Goal: Task Accomplishment & Management: Complete application form

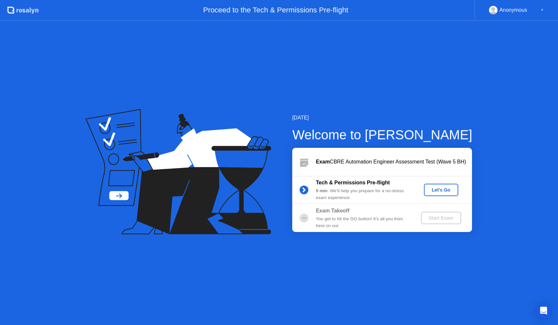
click at [433, 192] on div "Let's Go" at bounding box center [440, 190] width 29 height 5
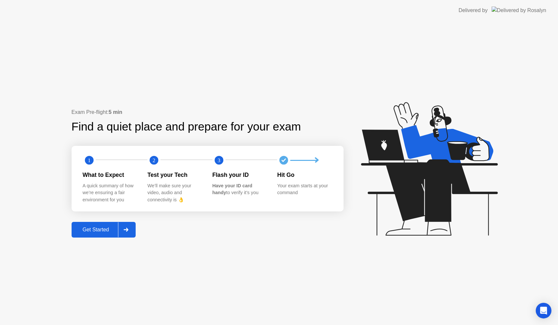
drag, startPoint x: 237, startPoint y: 186, endPoint x: 279, endPoint y: 183, distance: 41.9
click at [239, 186] on b "Have your ID card handy" at bounding box center [232, 189] width 40 height 12
click at [287, 176] on div "Hit Go" at bounding box center [304, 175] width 55 height 8
click at [131, 232] on div at bounding box center [126, 230] width 16 height 15
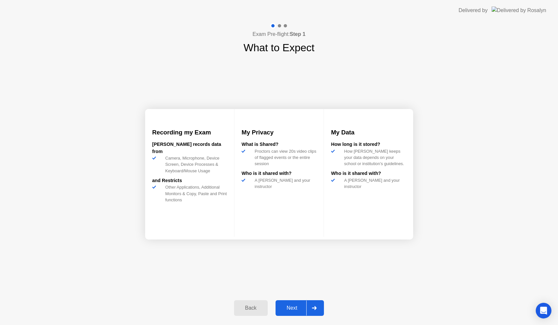
drag, startPoint x: 279, startPoint y: 45, endPoint x: 312, endPoint y: 49, distance: 32.5
click at [311, 47] on h1 "What to Expect" at bounding box center [278, 48] width 71 height 16
click at [313, 308] on icon at bounding box center [314, 308] width 5 height 4
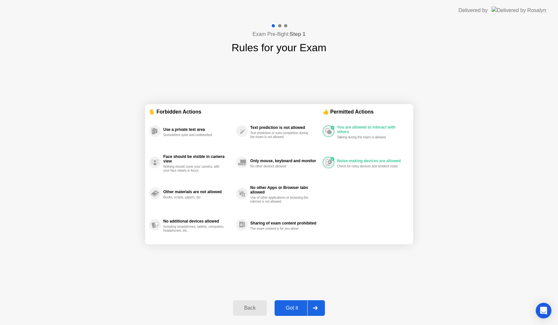
click at [312, 309] on div at bounding box center [315, 308] width 16 height 15
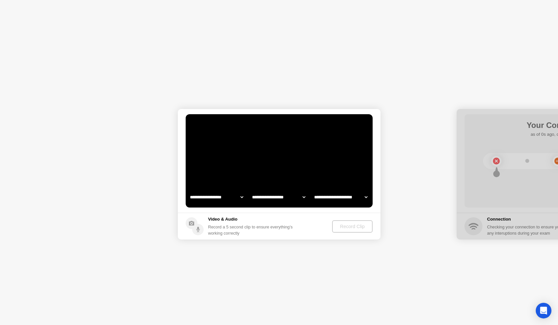
select select "**********"
select select "*******"
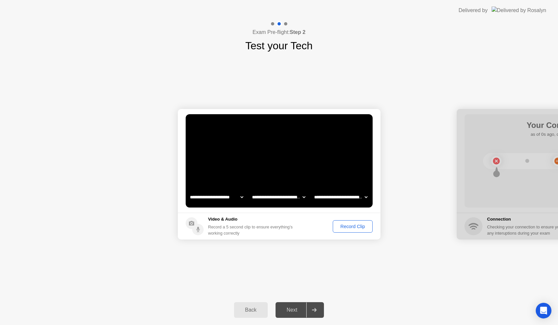
click at [354, 228] on div "Record Clip" at bounding box center [352, 226] width 35 height 5
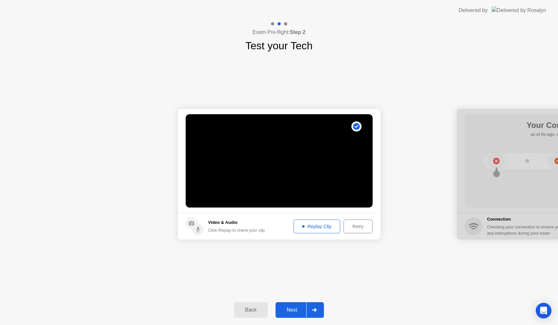
click at [346, 281] on div "**********" at bounding box center [279, 175] width 558 height 242
click at [317, 306] on div at bounding box center [314, 310] width 16 height 15
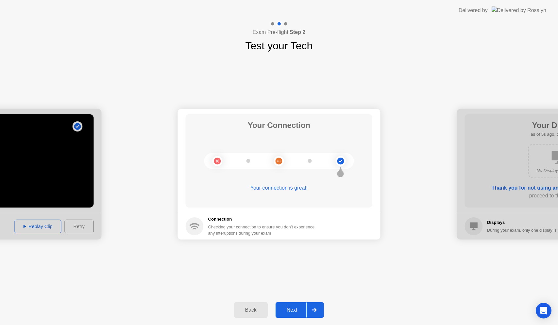
click at [312, 308] on div at bounding box center [314, 310] width 16 height 15
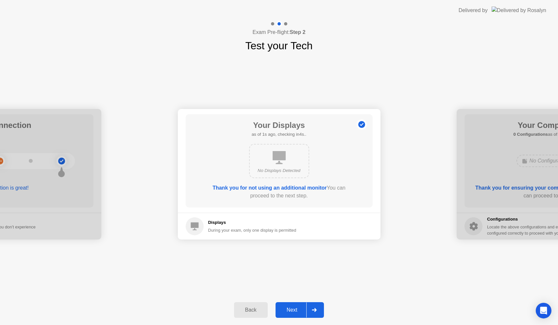
click at [314, 310] on icon at bounding box center [314, 310] width 5 height 4
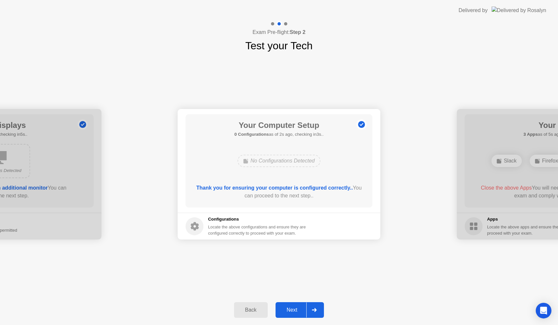
click at [317, 307] on div at bounding box center [314, 310] width 16 height 15
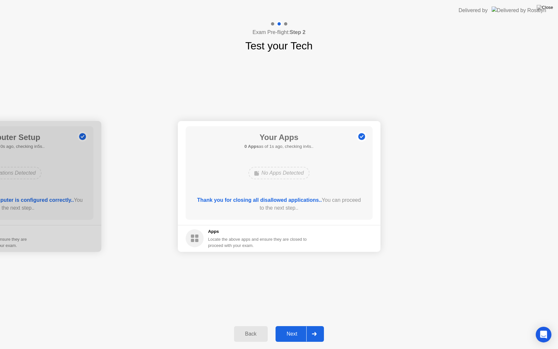
click at [303, 325] on div "Next" at bounding box center [291, 334] width 29 height 6
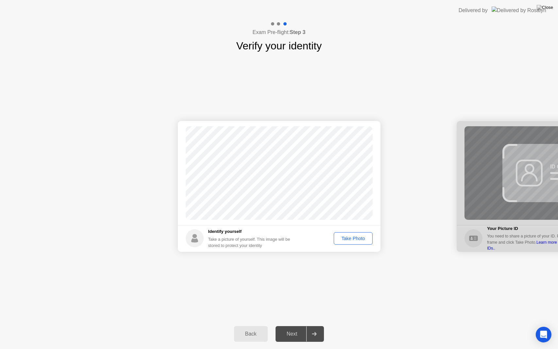
click at [348, 239] on div "Take Photo" at bounding box center [353, 238] width 34 height 5
click at [299, 325] on div "Next" at bounding box center [291, 334] width 29 height 6
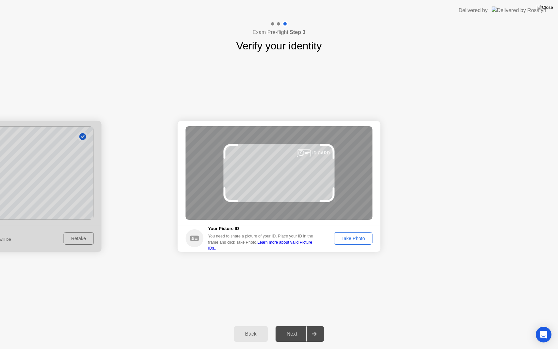
click at [359, 237] on div "Take Photo" at bounding box center [353, 238] width 34 height 5
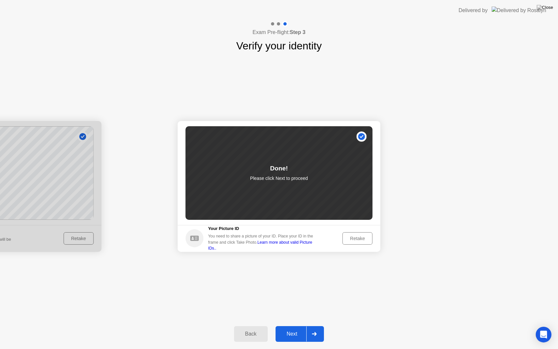
click at [303, 325] on button "Next" at bounding box center [299, 334] width 49 height 16
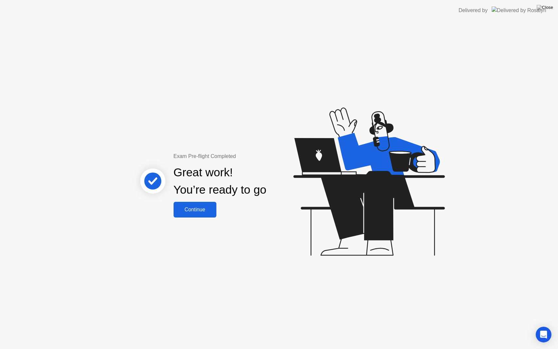
click at [191, 207] on div "Continue" at bounding box center [194, 210] width 39 height 6
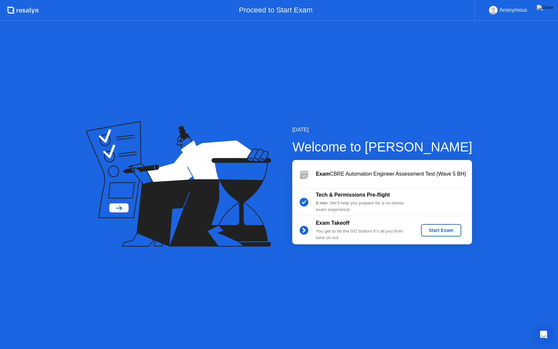
click at [442, 228] on div "Start Exam" at bounding box center [440, 229] width 35 height 5
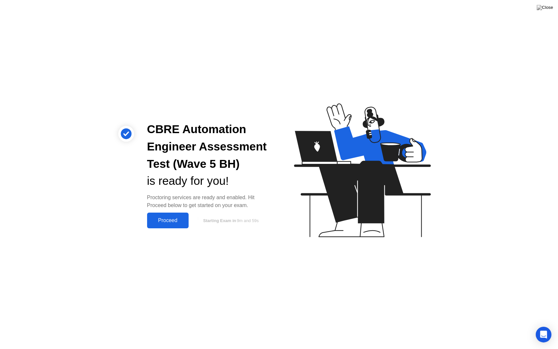
click at [177, 219] on div "Proceed" at bounding box center [168, 220] width 38 height 6
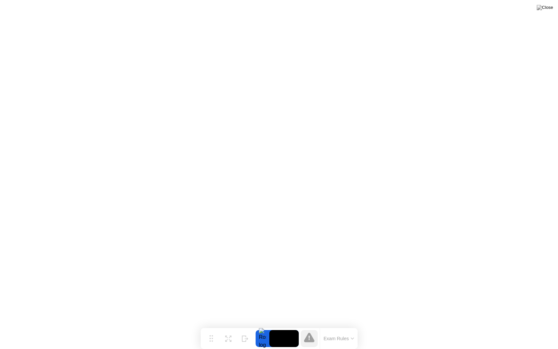
click at [310, 325] on icon at bounding box center [309, 336] width 10 height 9
